Goal: Share content

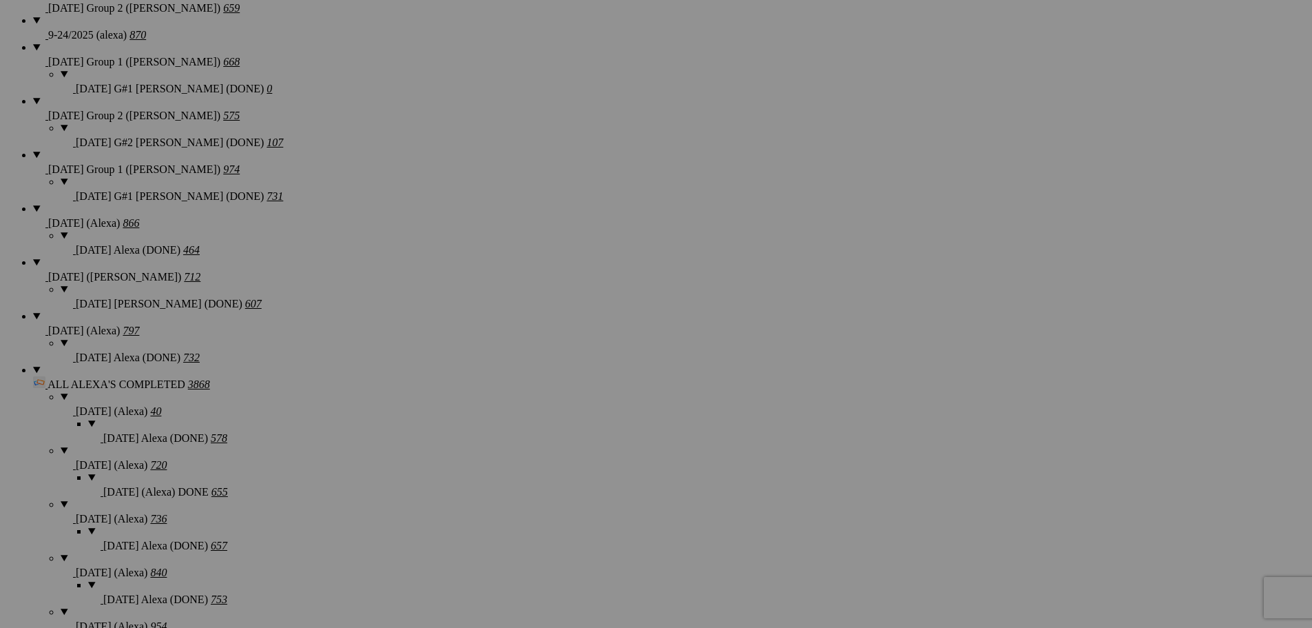
scroll to position [1115, 0]
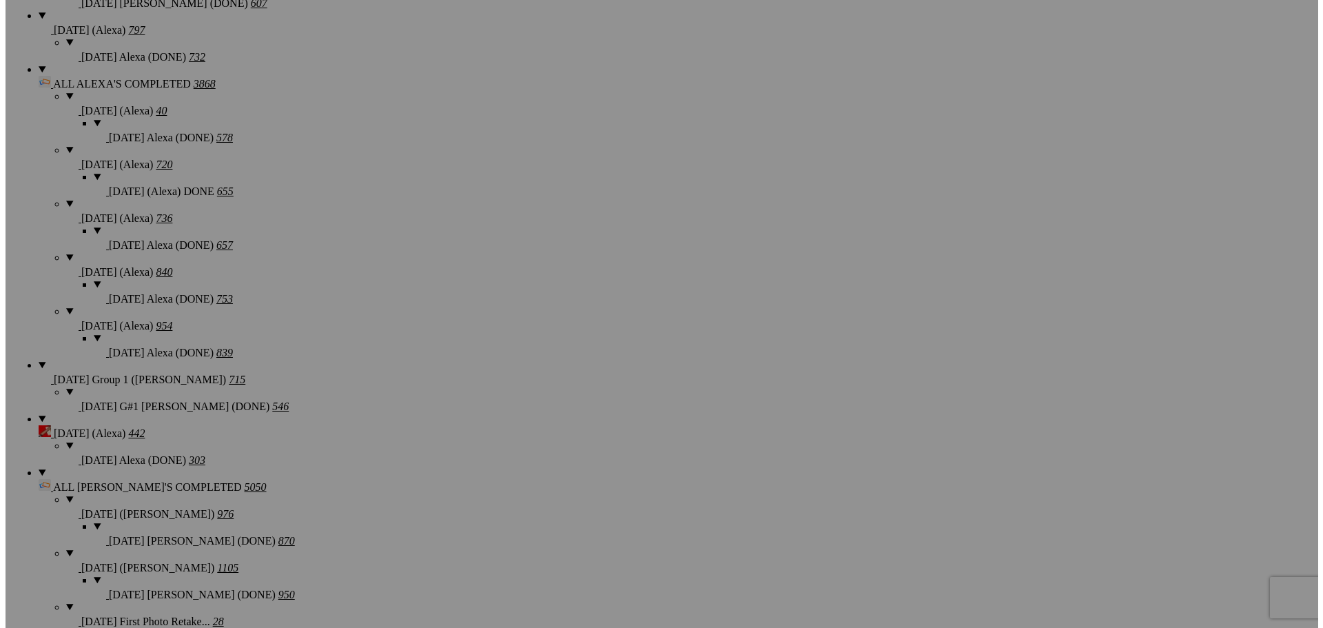
scroll to position [1528, 0]
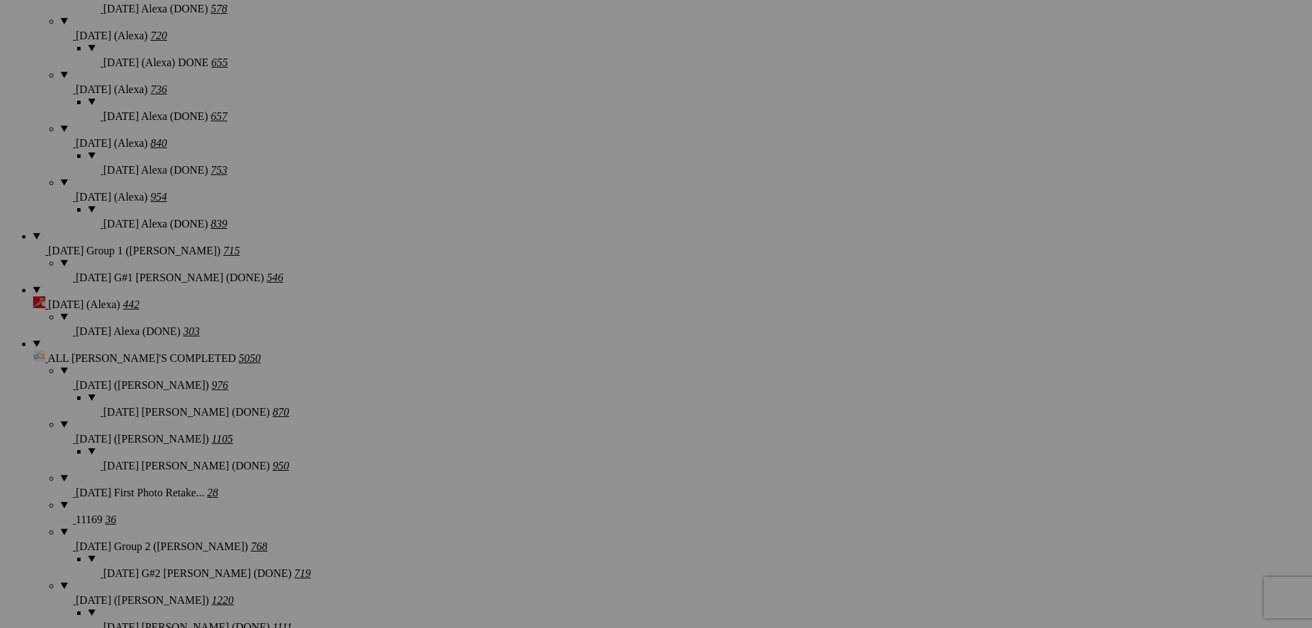
type textarea "<!-- [DOMAIN_NAME] image hosting. HTML Bulk Share code Starts Here --> <div sty…"
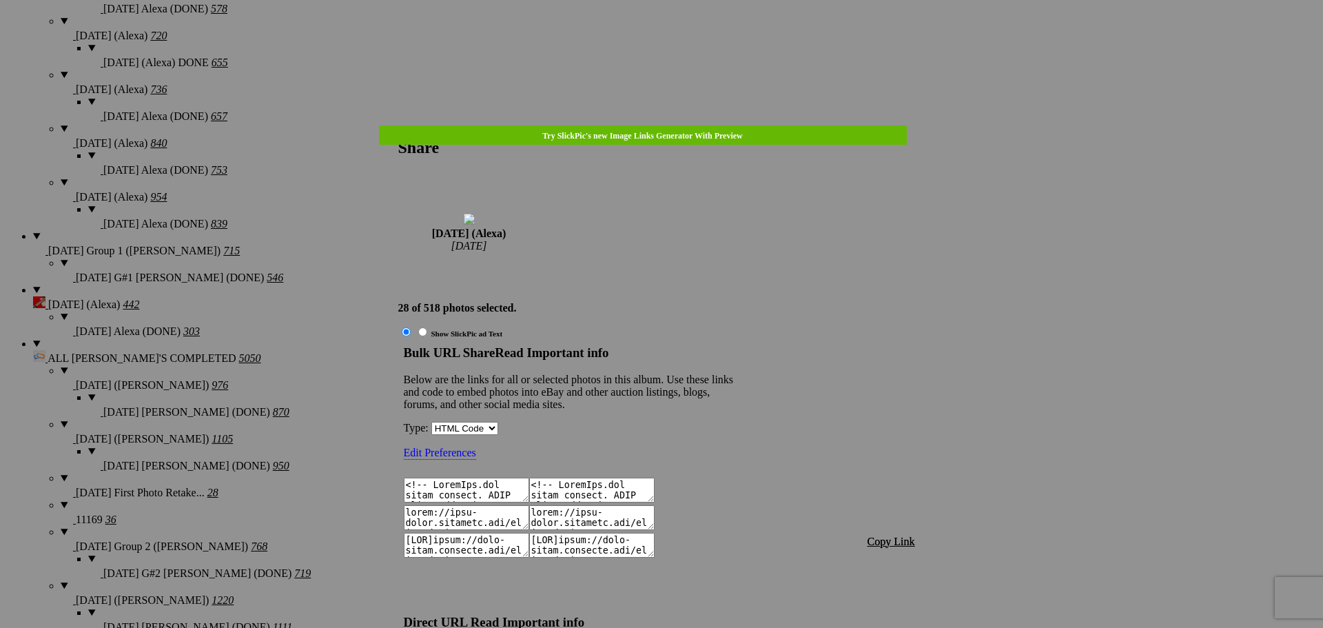
click at [896, 535] on span "Copy Link" at bounding box center [891, 541] width 48 height 12
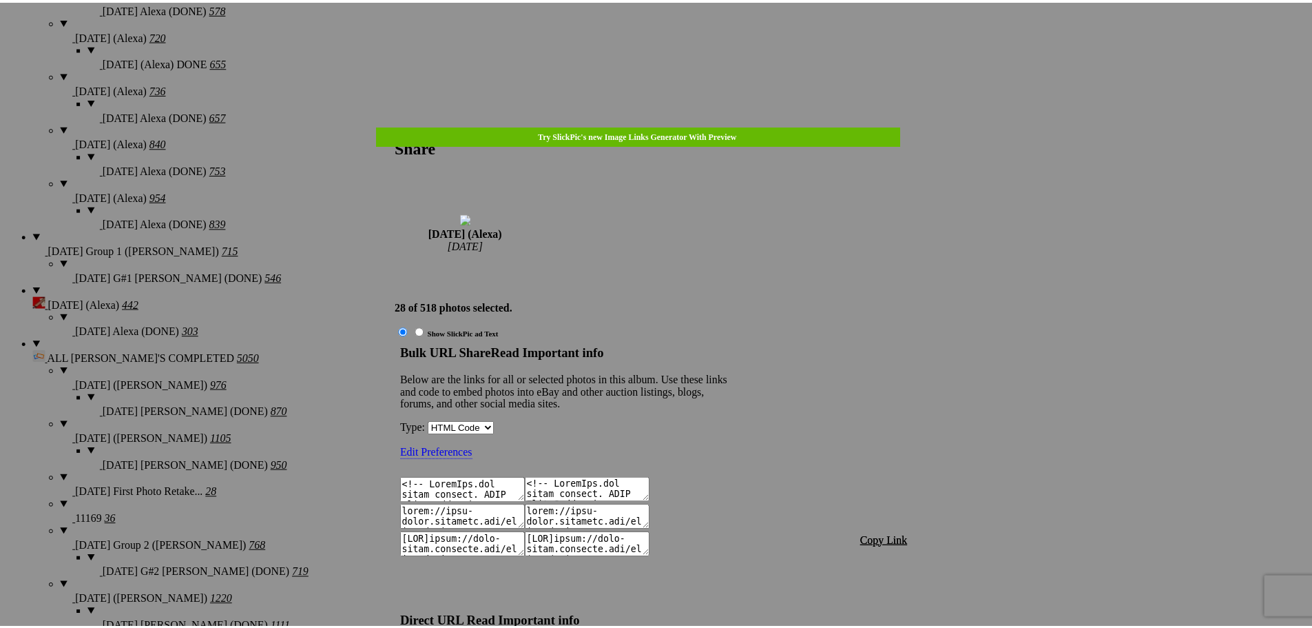
scroll to position [1234, 0]
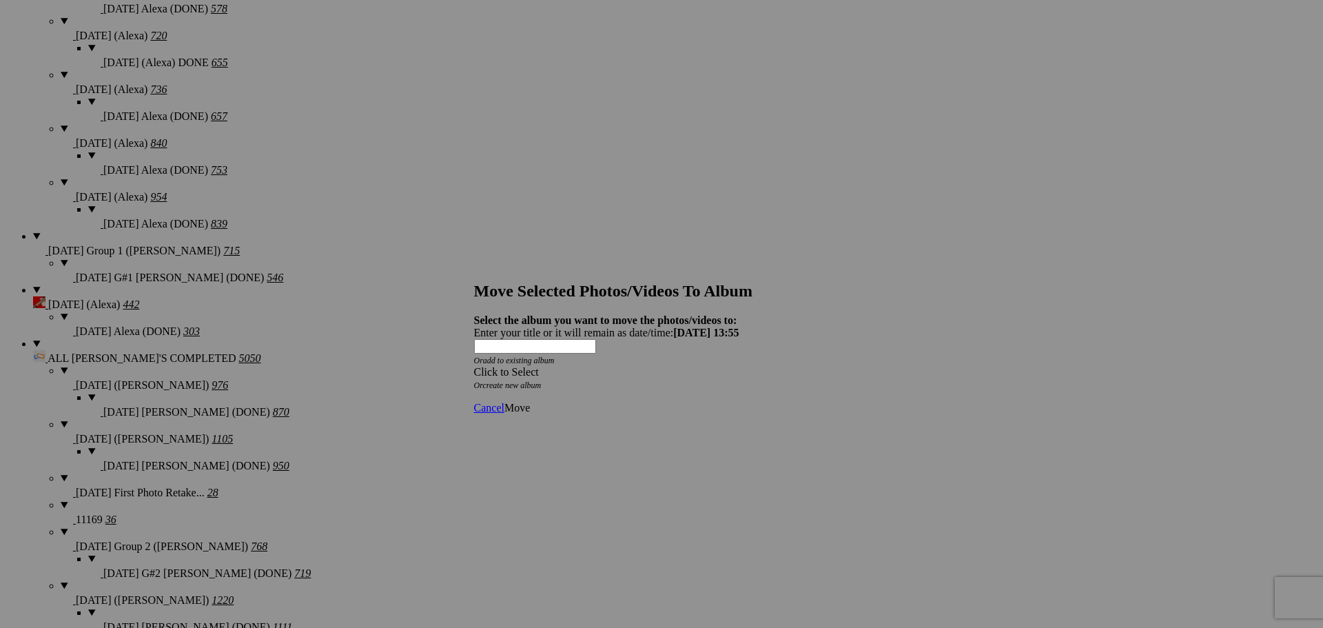
click at [666, 366] on div "Click to Select" at bounding box center [656, 372] width 365 height 12
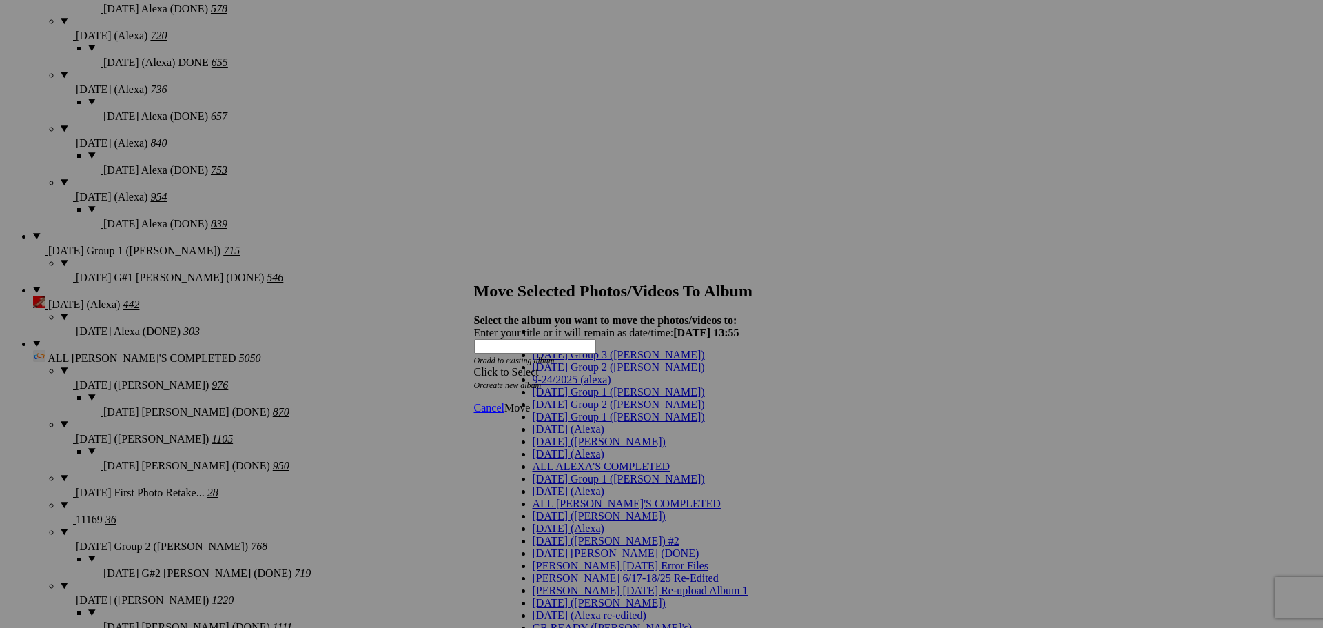
click at [578, 435] on link "[DATE] (Alexa)" at bounding box center [569, 429] width 72 height 12
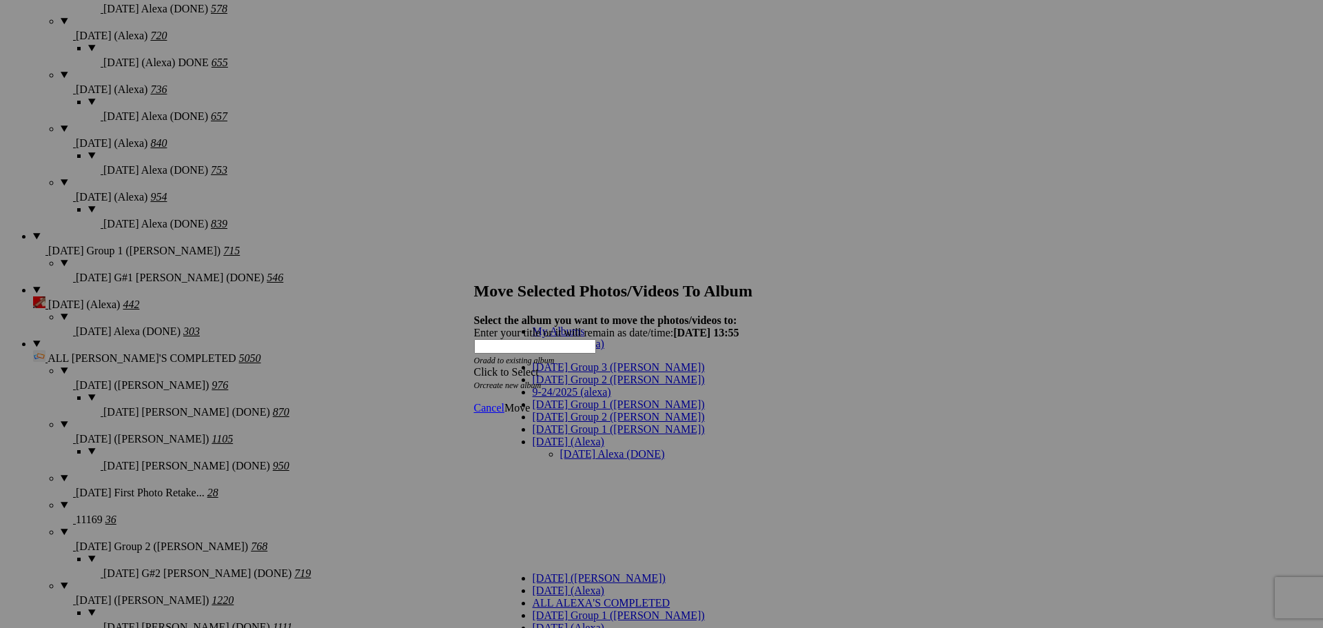
click at [581, 448] on link "[DATE] Alexa (DONE)" at bounding box center [612, 454] width 105 height 12
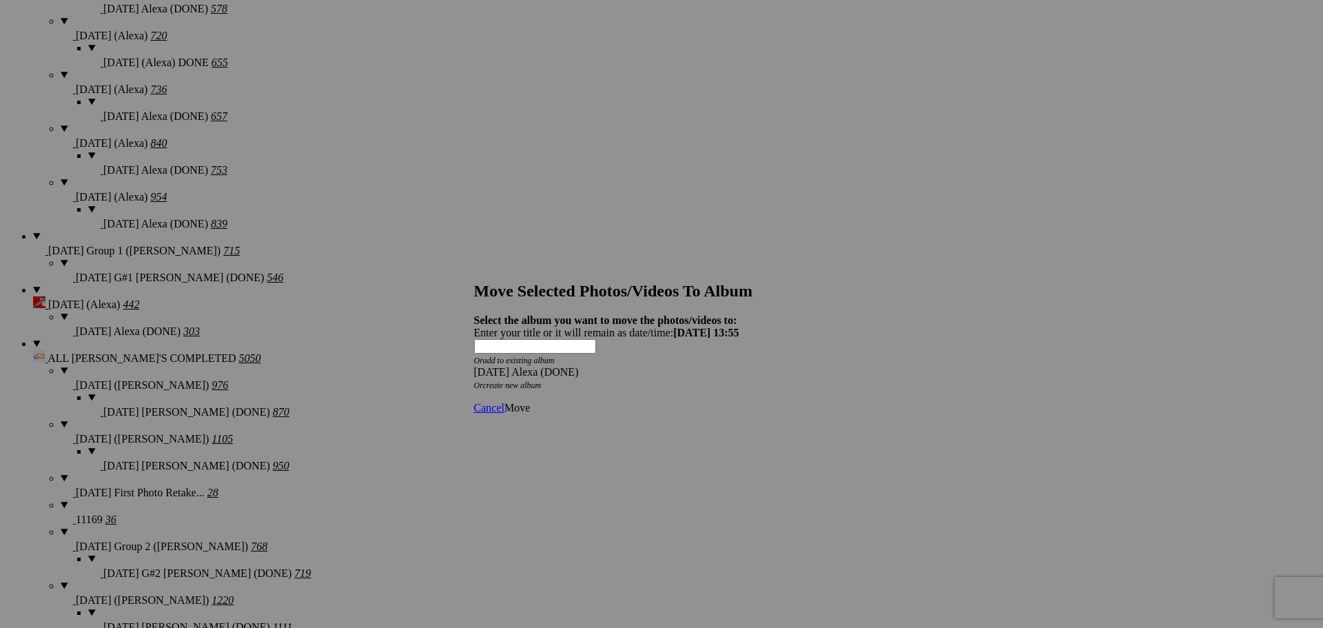
click at [530, 402] on span "Move" at bounding box center [516, 408] width 25 height 12
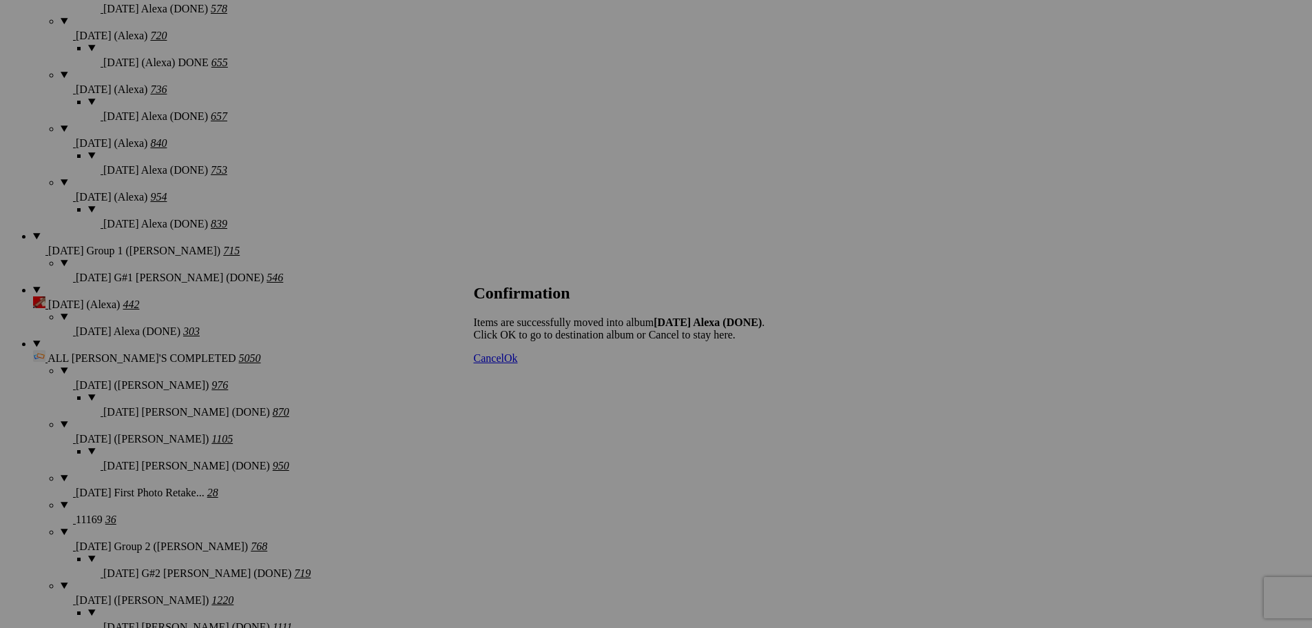
click at [504, 364] on span "Cancel" at bounding box center [489, 358] width 30 height 12
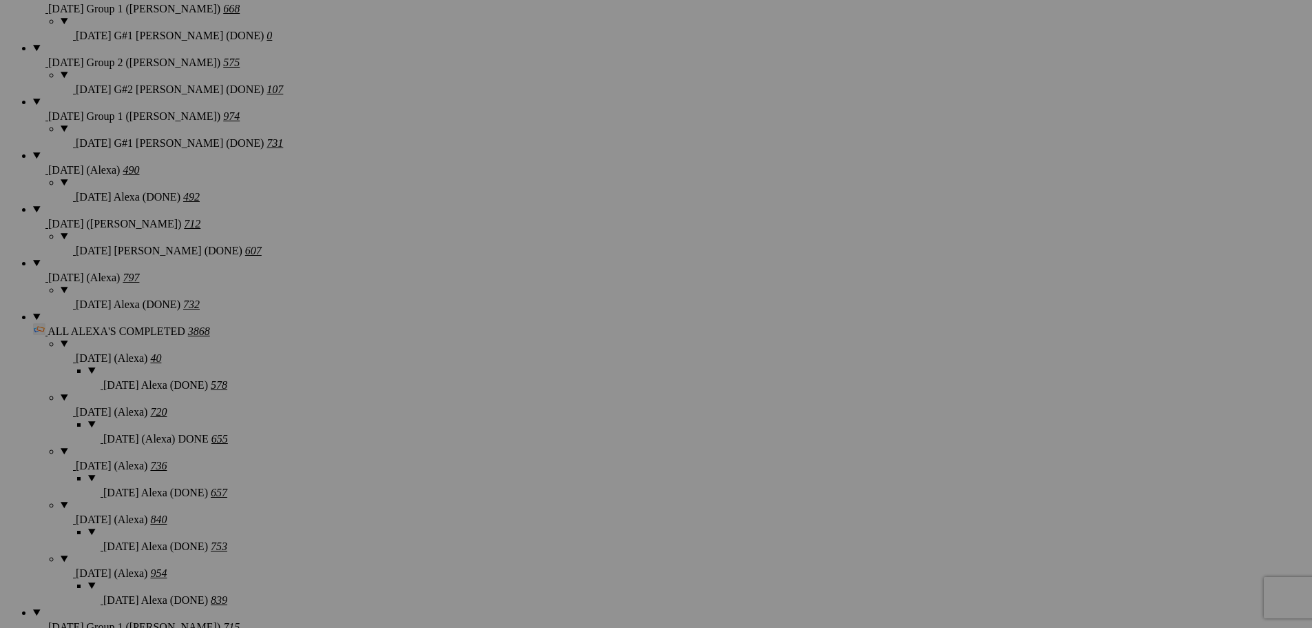
scroll to position [1115, 0]
